Goal: Task Accomplishment & Management: Manage account settings

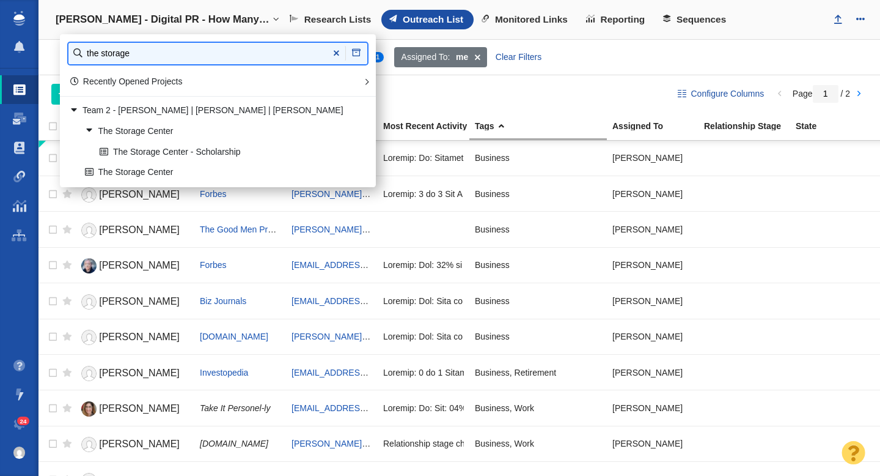
click at [191, 54] on input "the storage" at bounding box center [217, 53] width 299 height 21
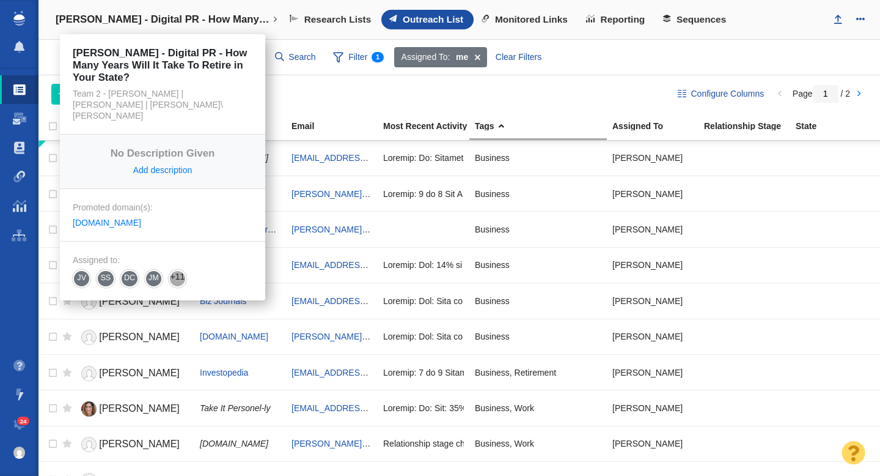
click at [149, 21] on h4 "[PERSON_NAME] - Digital PR - How Many Years Will It Take To Retire in Your Stat…" at bounding box center [163, 19] width 214 height 12
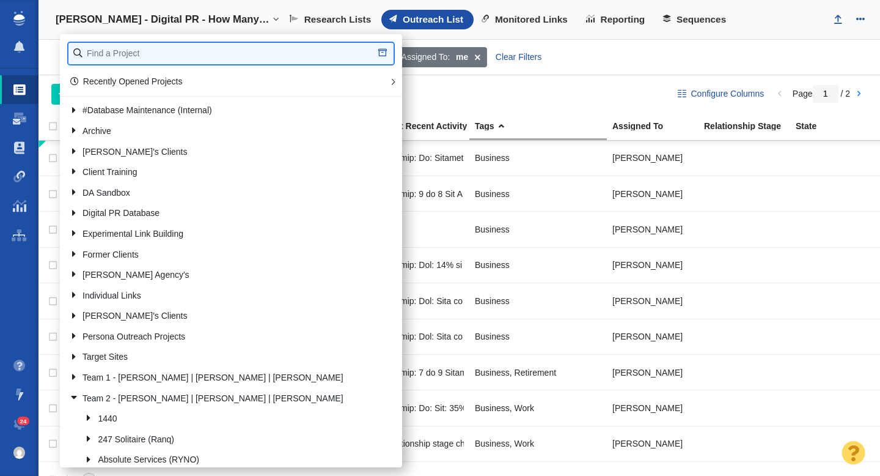
click at [138, 51] on input "text" at bounding box center [230, 53] width 325 height 21
type input "the storage"
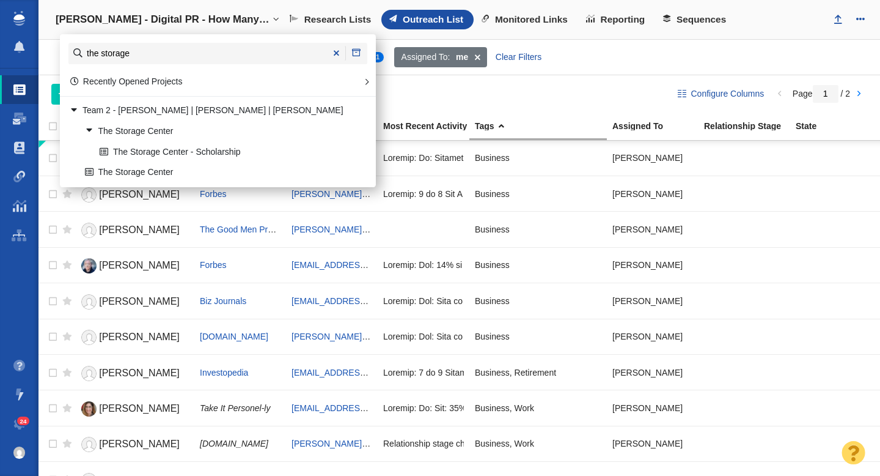
click at [586, 63] on div "Assigned To: me Clear Filters" at bounding box center [632, 57] width 479 height 23
